Goal: Understand process/instructions: Learn how to perform a task or action

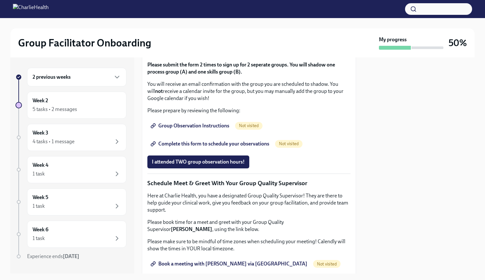
scroll to position [400, 0]
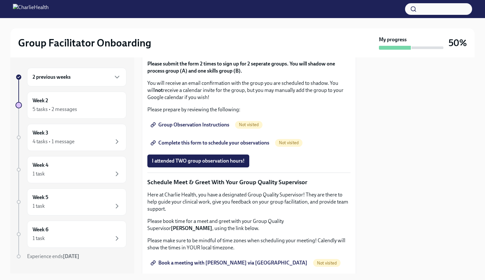
click at [269, 113] on div "Our HIPAA training is required to observe groups - if you have not completed th…" at bounding box center [248, 64] width 203 height 99
drag, startPoint x: 169, startPoint y: 178, endPoint x: 256, endPoint y: 181, distance: 87.1
click at [256, 55] on p "Group Observation is a requirement of onboarding. You are required to schedule …" at bounding box center [248, 44] width 203 height 21
drag, startPoint x: 193, startPoint y: 191, endPoint x: 253, endPoint y: 193, distance: 60.0
click at [253, 55] on p "Group Observation is a requirement of onboarding. You are required to schedule …" at bounding box center [248, 44] width 203 height 21
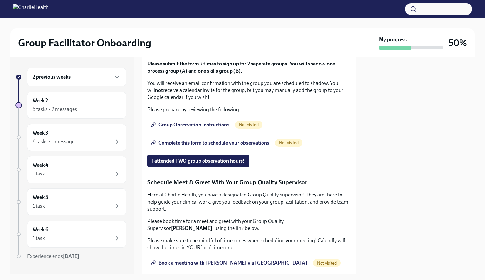
click at [184, 74] on strong "Please submit the form 2 times to sign up for 2 seperate groups. You will shado…" at bounding box center [241, 67] width 188 height 13
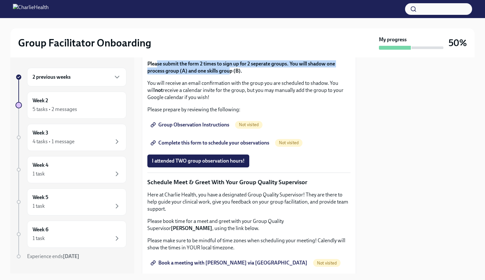
drag, startPoint x: 156, startPoint y: 205, endPoint x: 230, endPoint y: 210, distance: 74.9
click at [230, 74] on strong "Please submit the form 2 times to sign up for 2 seperate groups. You will shado…" at bounding box center [241, 67] width 188 height 13
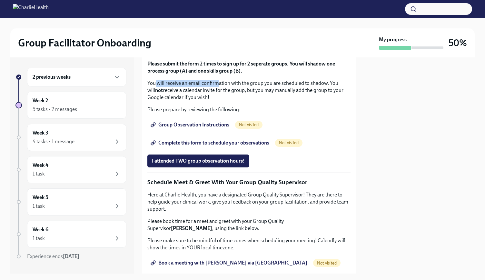
drag, startPoint x: 155, startPoint y: 227, endPoint x: 219, endPoint y: 227, distance: 63.5
click at [219, 101] on p "You will receive an email confirmation with the group you are scheduled to shad…" at bounding box center [248, 90] width 203 height 21
drag, startPoint x: 159, startPoint y: 232, endPoint x: 231, endPoint y: 241, distance: 72.2
click at [231, 101] on p "You will receive an email confirmation with the group you are scheduled to shad…" at bounding box center [248, 90] width 203 height 21
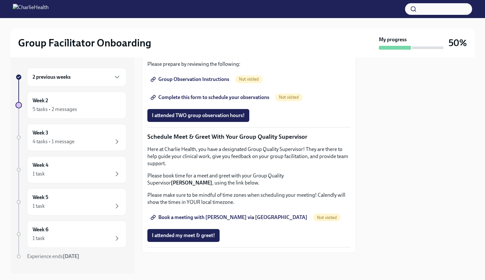
scroll to position [587, 0]
click at [241, 217] on span "Book a meeting with [PERSON_NAME] via [GEOGRAPHIC_DATA]" at bounding box center [229, 217] width 155 height 6
click at [213, 83] on span "Group Observation Instructions" at bounding box center [190, 79] width 77 height 6
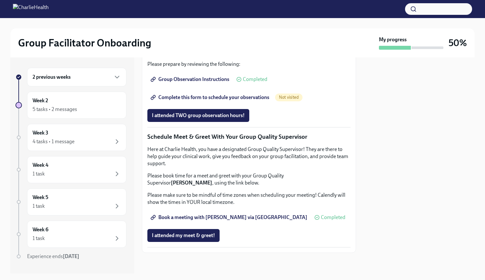
click at [262, 101] on span "Complete this form to schedule your observations" at bounding box center [210, 97] width 117 height 6
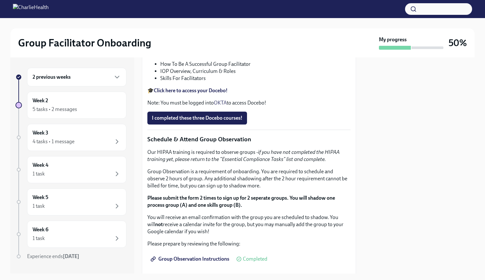
scroll to position [266, 0]
click at [221, 94] on p "🎓 Click here to access your Docebo!" at bounding box center [248, 90] width 203 height 7
click at [225, 94] on strong "Click here to access your Docebo!" at bounding box center [191, 91] width 74 height 6
